Goal: Information Seeking & Learning: Find contact information

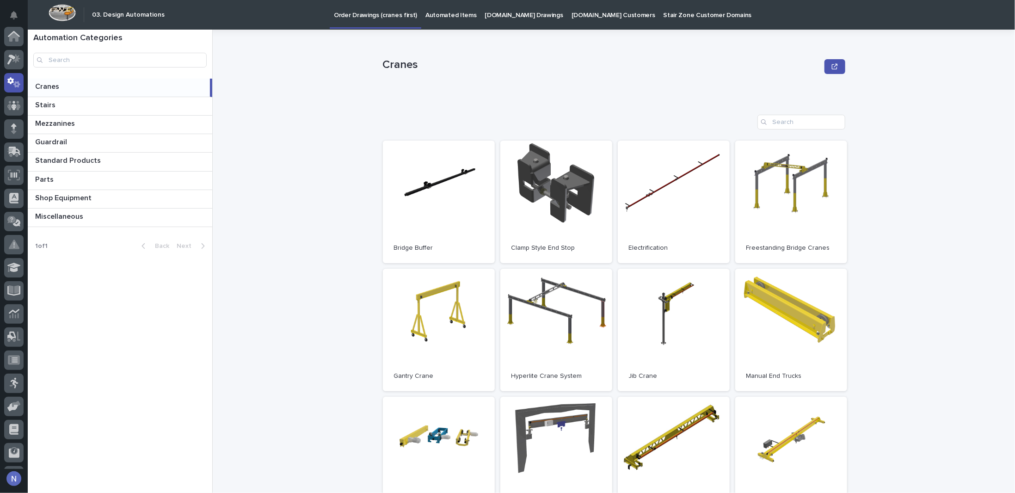
scroll to position [46, 0]
click at [14, 80] on icon at bounding box center [14, 79] width 6 height 5
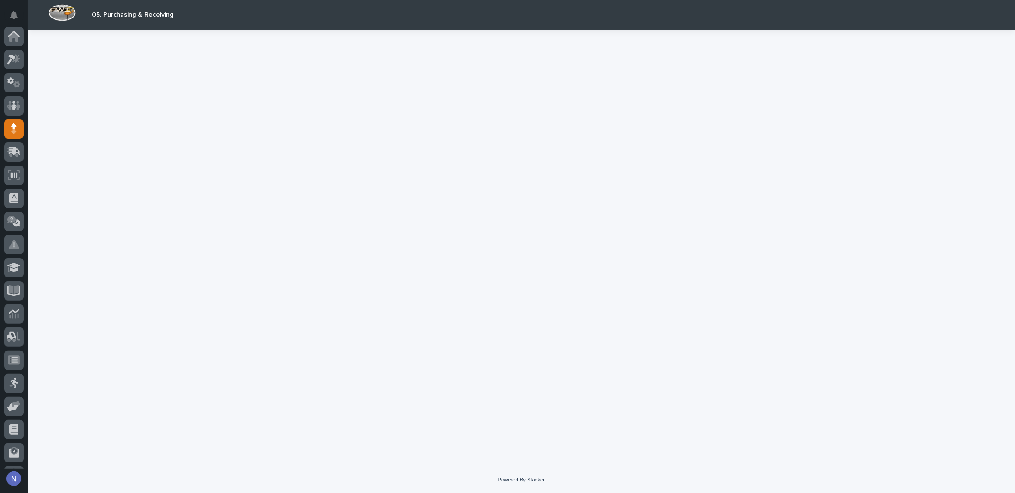
scroll to position [67, 0]
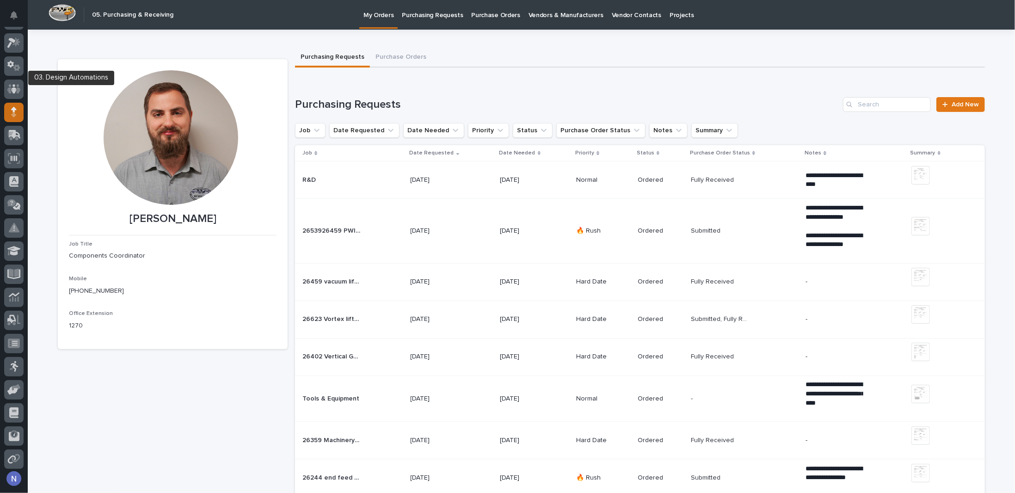
scroll to position [5, 0]
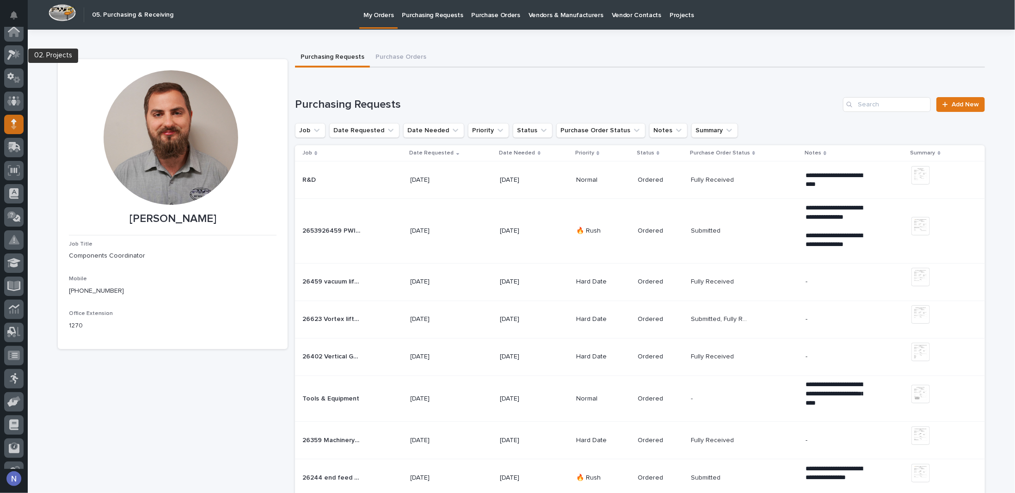
click at [12, 59] on icon at bounding box center [13, 54] width 13 height 11
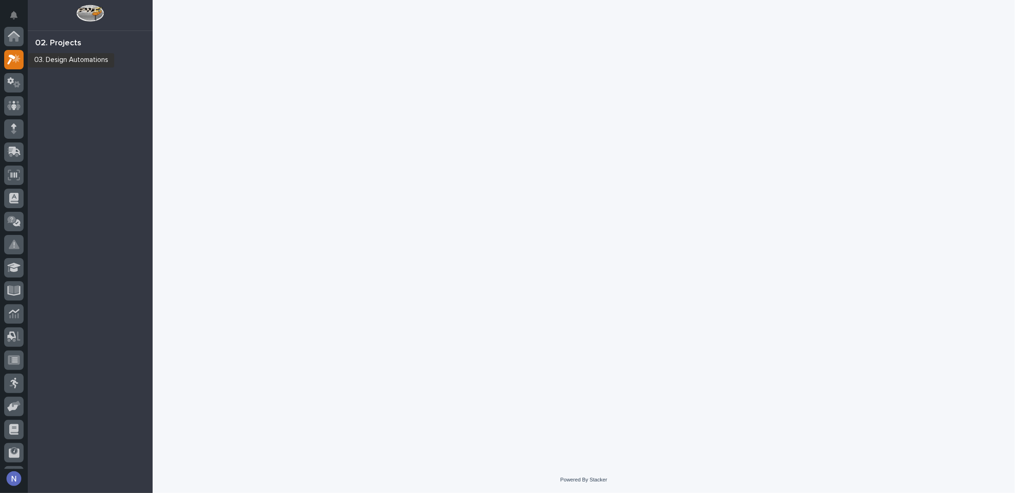
scroll to position [23, 0]
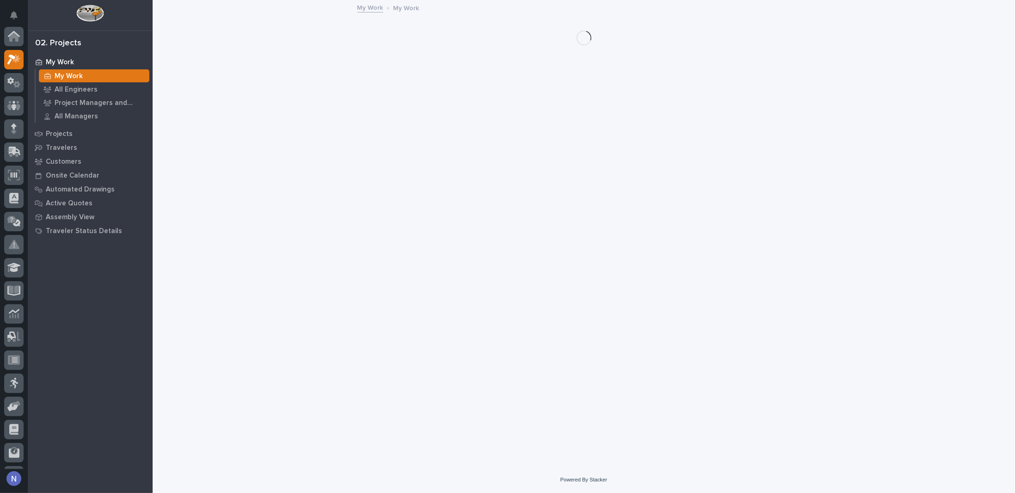
scroll to position [23, 0]
click at [55, 131] on p "Projects" at bounding box center [59, 134] width 27 height 8
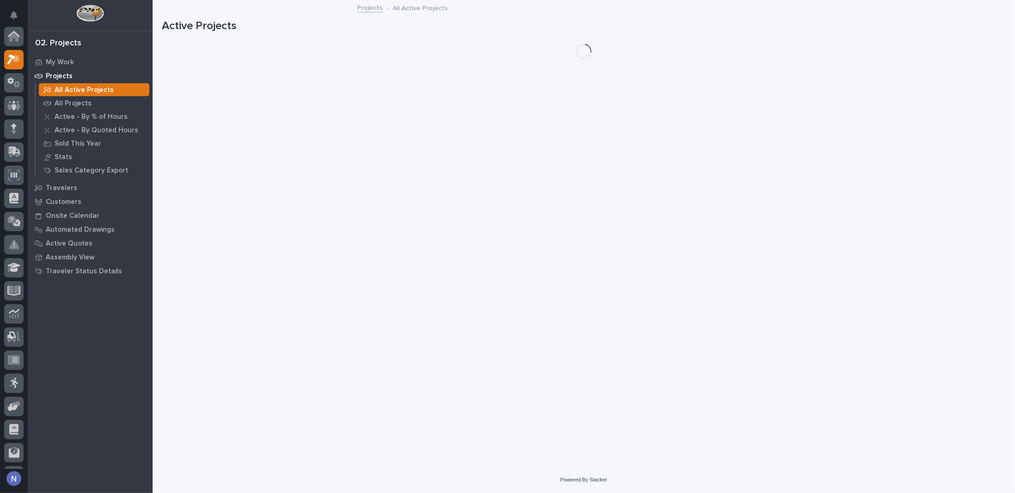
scroll to position [23, 0]
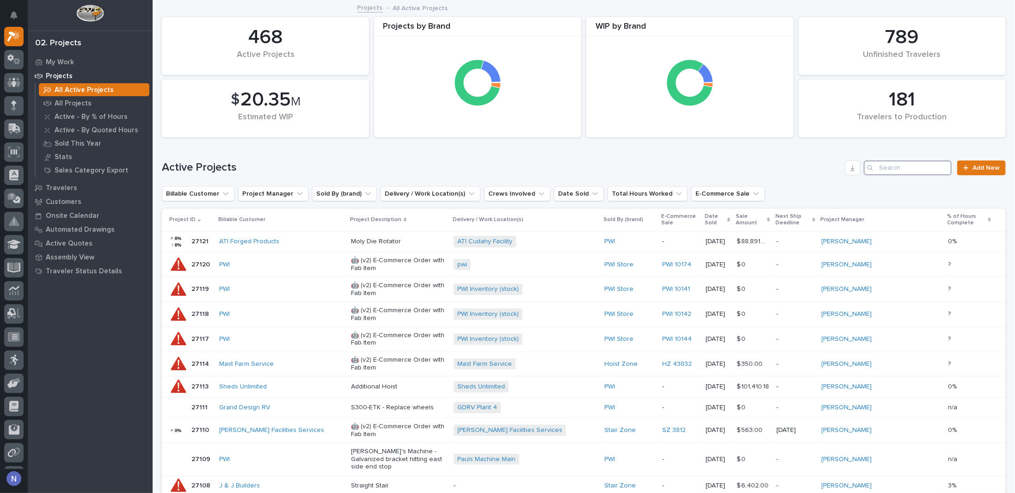
click at [899, 167] on input "Search" at bounding box center [907, 167] width 88 height 15
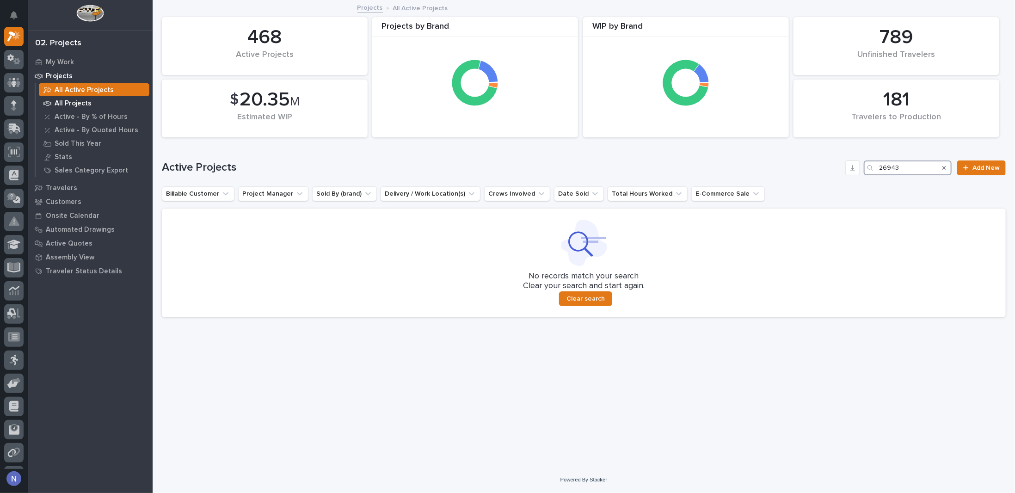
type input "26943"
click at [58, 108] on div "All Projects" at bounding box center [94, 103] width 110 height 13
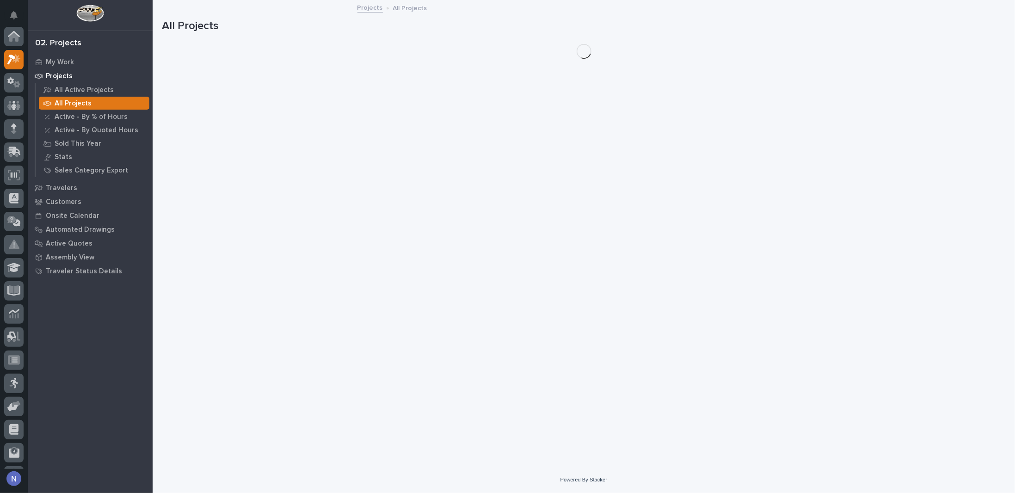
scroll to position [23, 0]
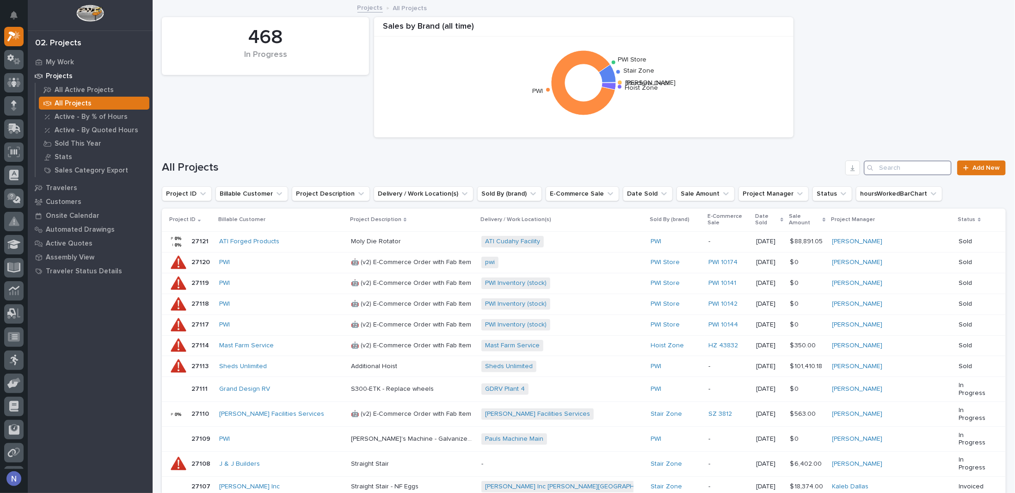
click at [896, 169] on input "Search" at bounding box center [907, 167] width 88 height 15
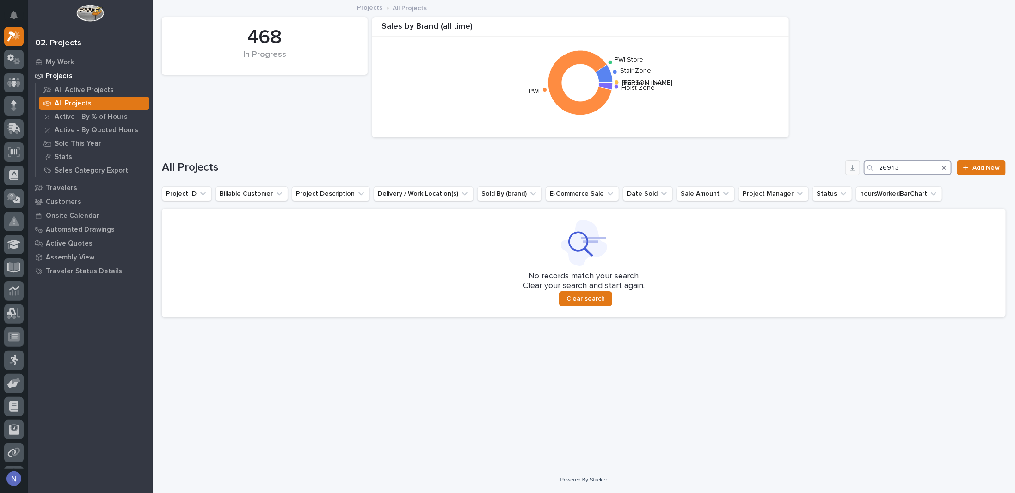
drag, startPoint x: 897, startPoint y: 168, endPoint x: 854, endPoint y: 168, distance: 43.0
click at [854, 168] on div "All Projects 26943 Add New" at bounding box center [584, 167] width 844 height 15
type input "p"
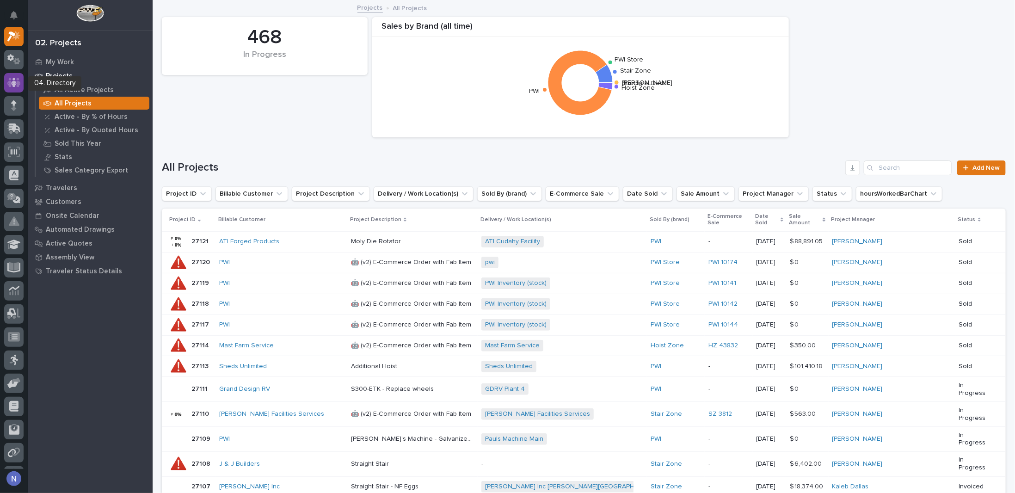
click at [11, 84] on icon at bounding box center [13, 82] width 13 height 11
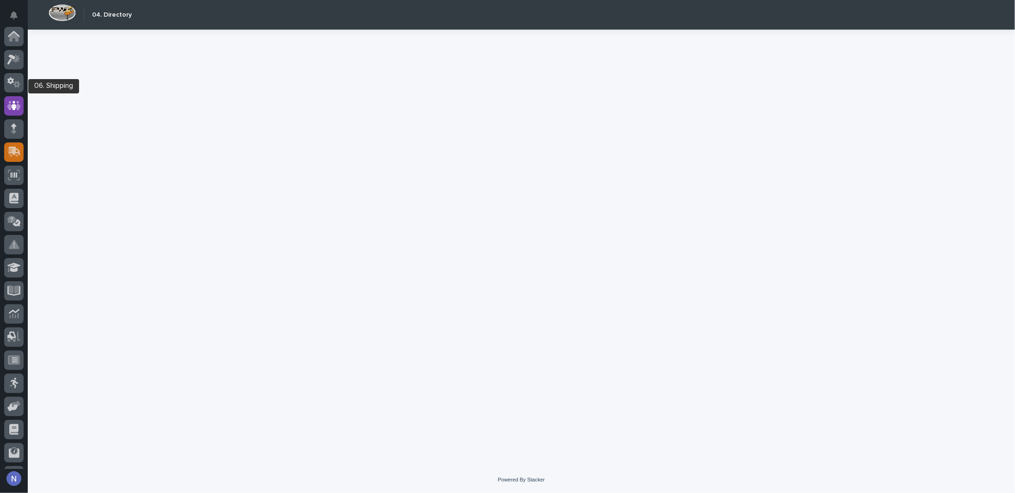
scroll to position [67, 0]
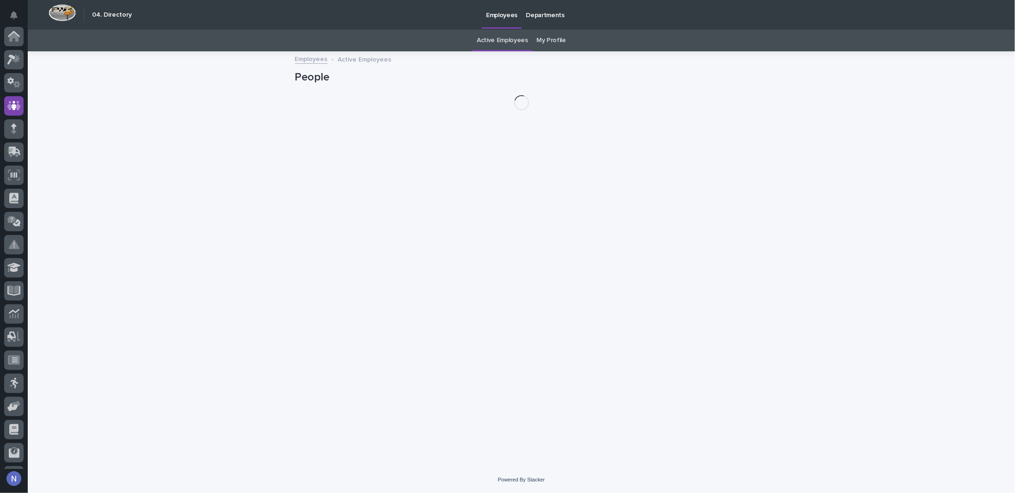
scroll to position [67, 0]
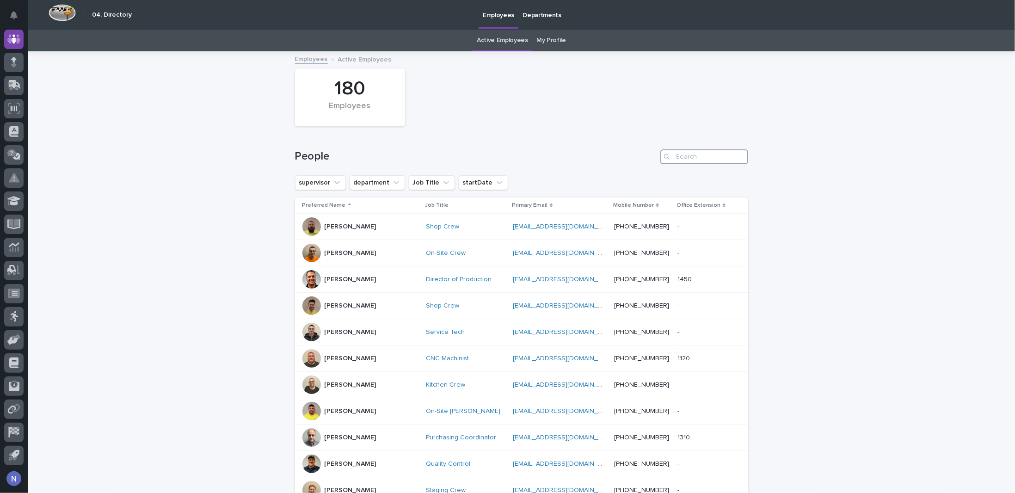
click at [699, 154] on input "Search" at bounding box center [704, 156] width 88 height 15
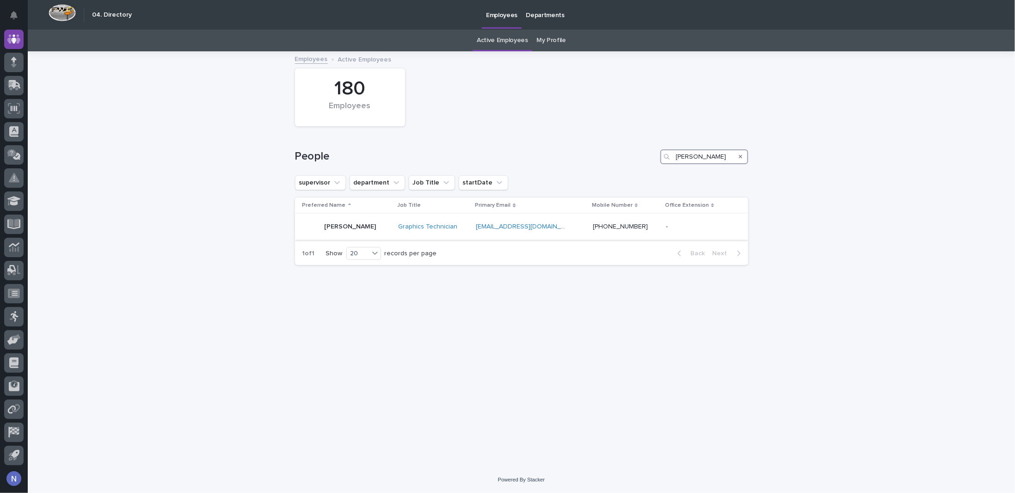
type input "[PERSON_NAME]"
click at [472, 218] on td "Graphics Technician" at bounding box center [433, 227] width 78 height 26
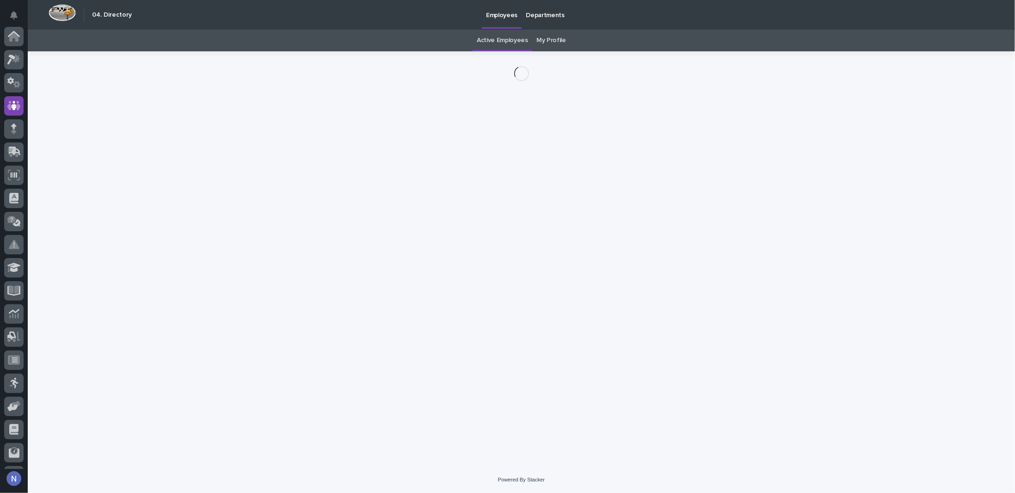
scroll to position [67, 0]
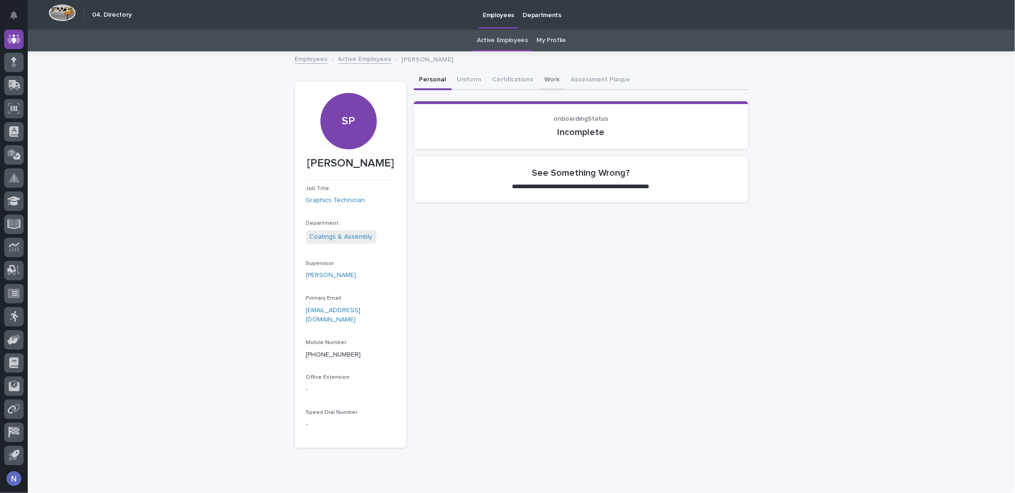
click at [542, 76] on button "Work" at bounding box center [552, 80] width 26 height 19
